Goal: Navigation & Orientation: Find specific page/section

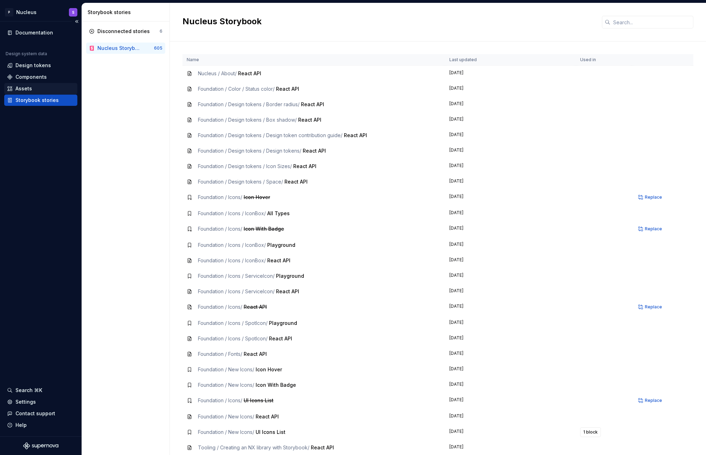
click at [34, 87] on div "Assets" at bounding box center [41, 88] width 68 height 7
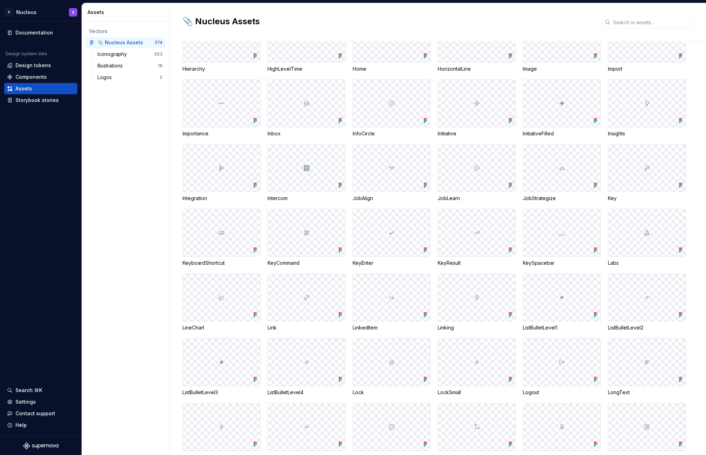
scroll to position [1736, 0]
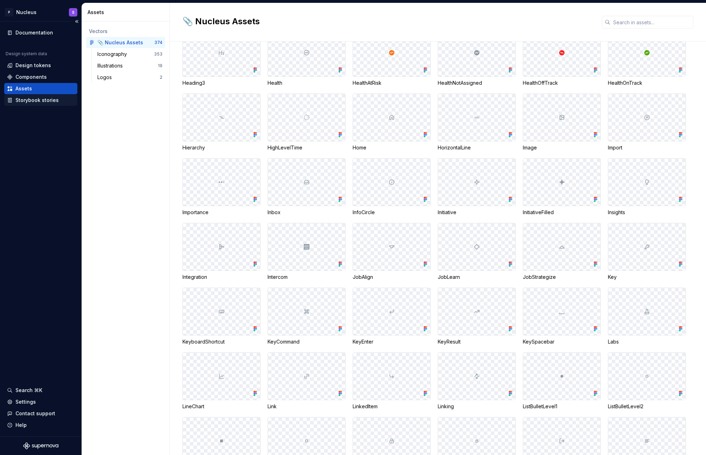
click at [46, 95] on div "Storybook stories" at bounding box center [40, 100] width 73 height 11
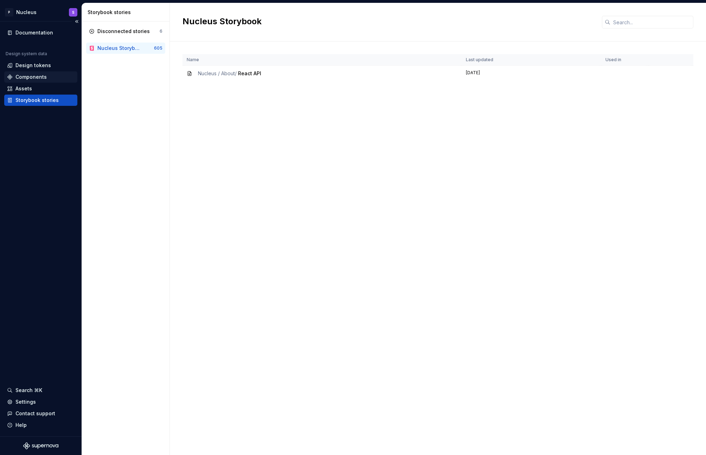
click at [47, 73] on div "Components" at bounding box center [40, 76] width 73 height 11
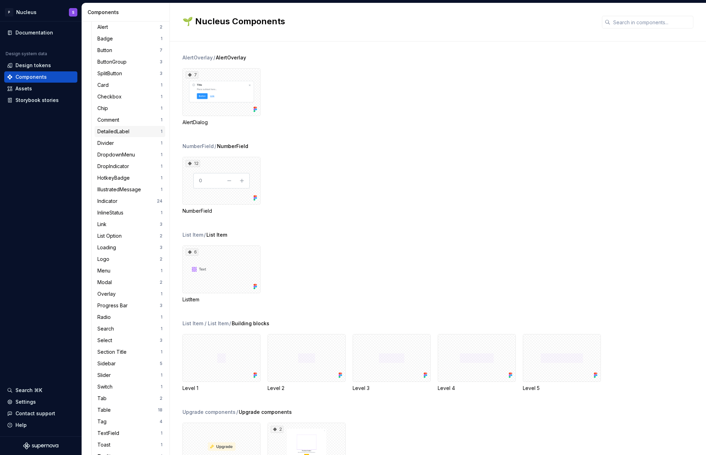
scroll to position [114, 0]
click at [124, 279] on div "Modal" at bounding box center [128, 281] width 62 height 7
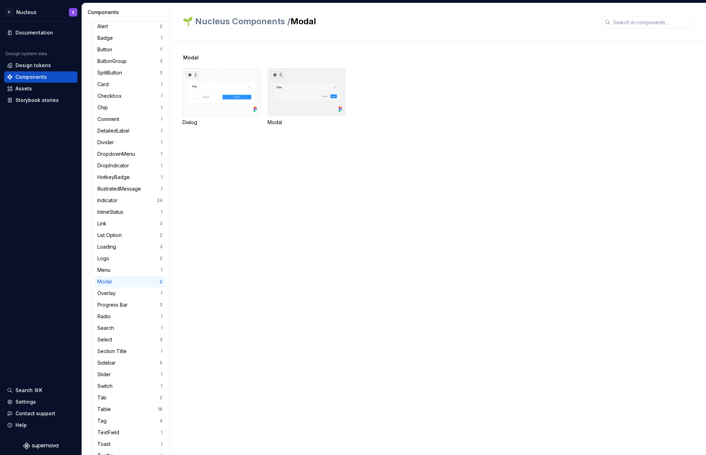
click at [282, 95] on div "5" at bounding box center [307, 92] width 78 height 48
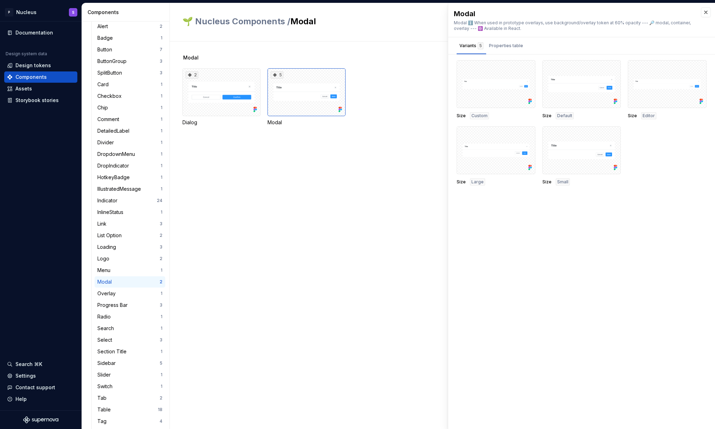
scroll to position [114, 0]
click at [706, 9] on button "button" at bounding box center [706, 12] width 10 height 10
